Goal: Task Accomplishment & Management: Use online tool/utility

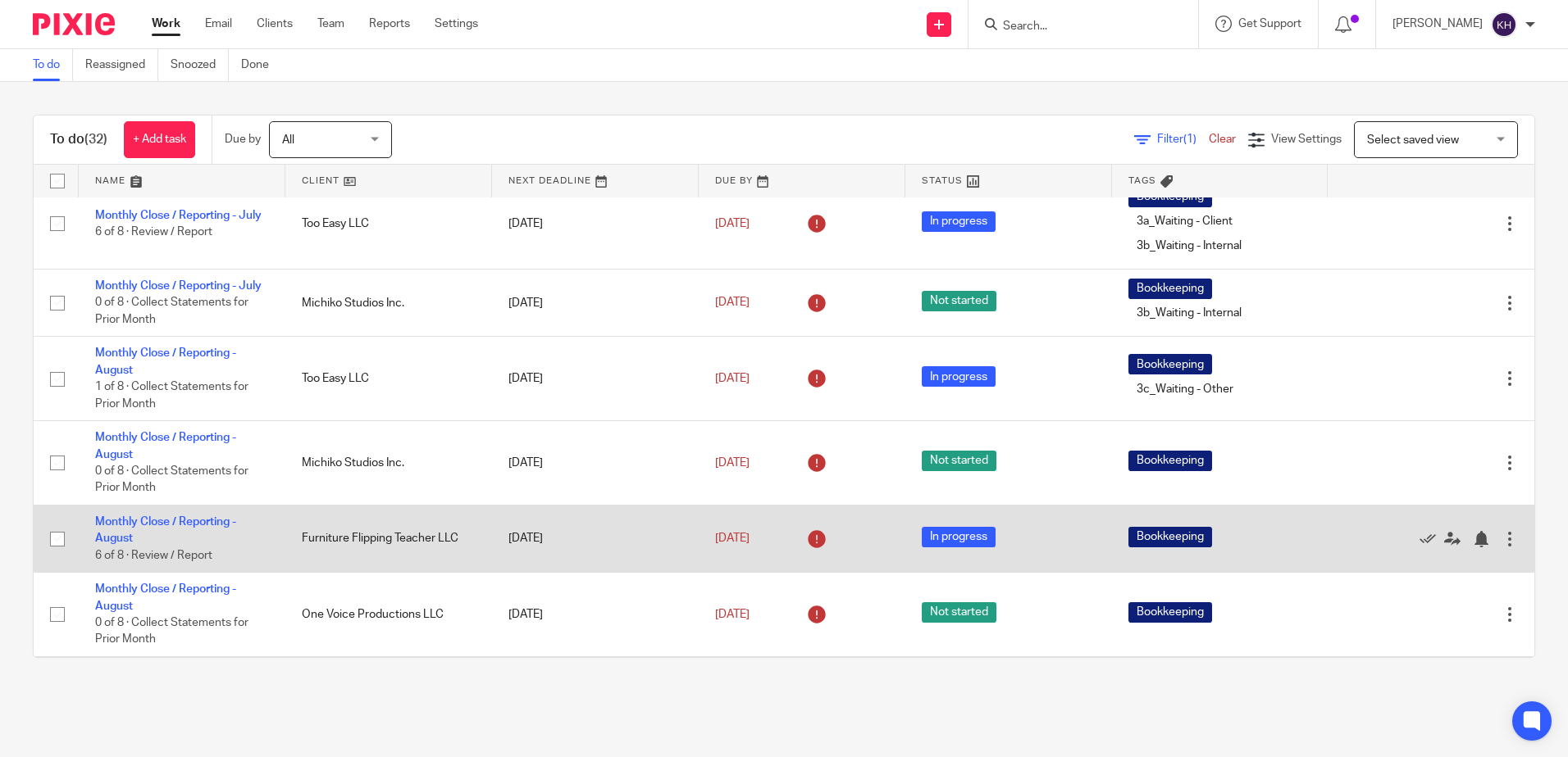
scroll to position [13, 0]
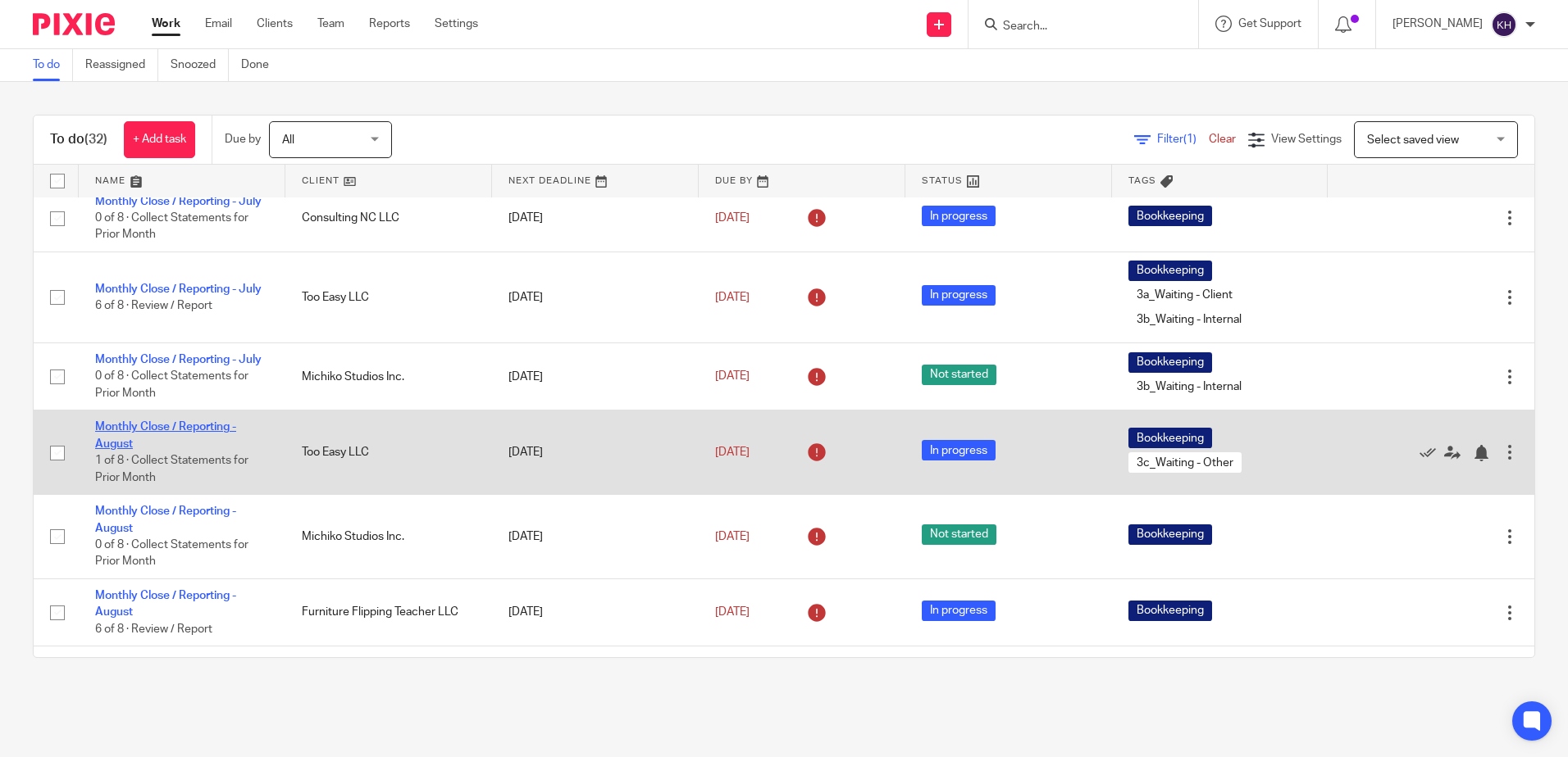
click at [195, 449] on link "Monthly Close / Reporting - August" at bounding box center [165, 434] width 141 height 27
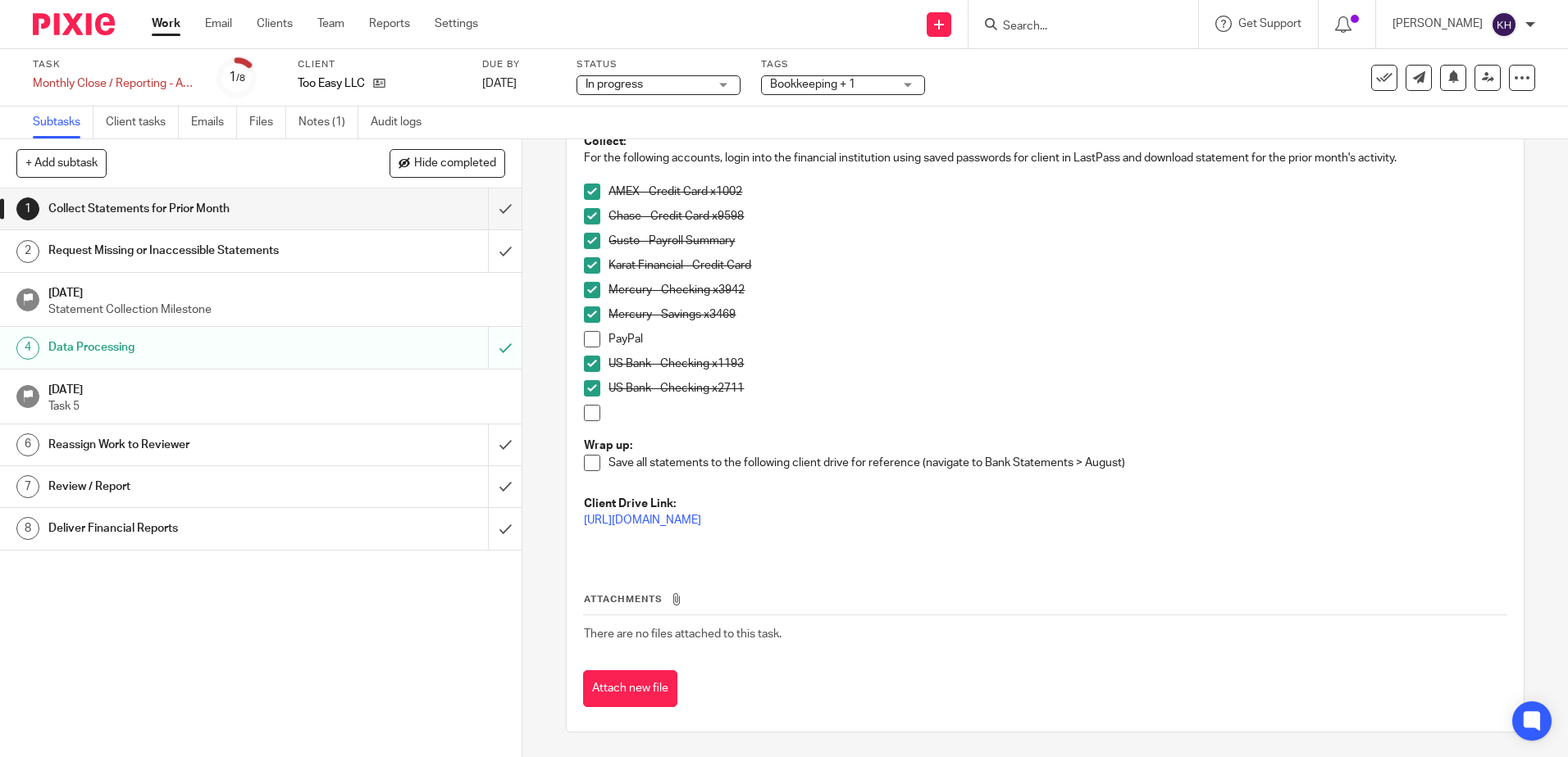
scroll to position [127, 0]
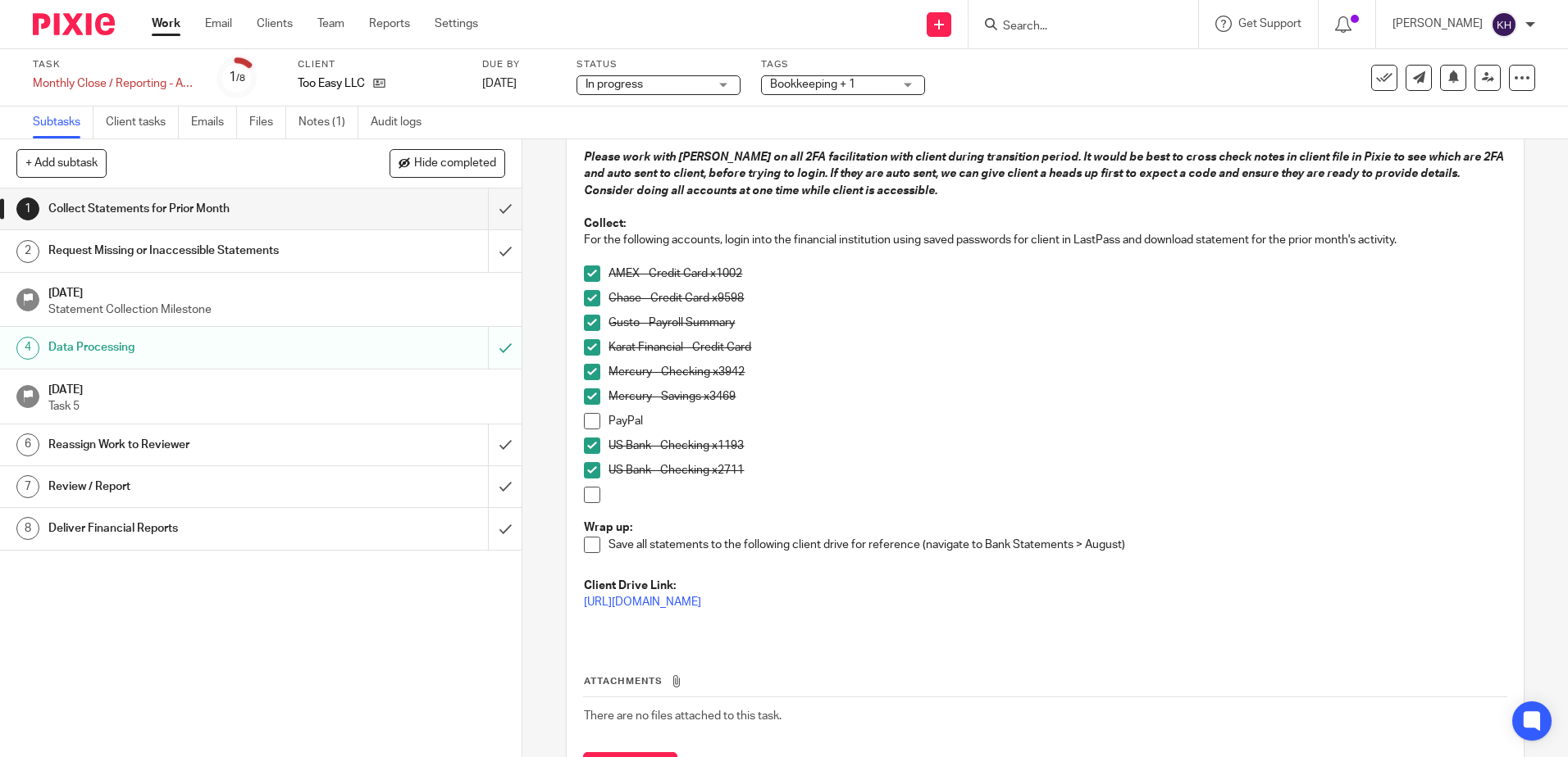
click at [167, 21] on link "Work" at bounding box center [166, 23] width 28 height 16
